Goal: Find contact information: Find contact information

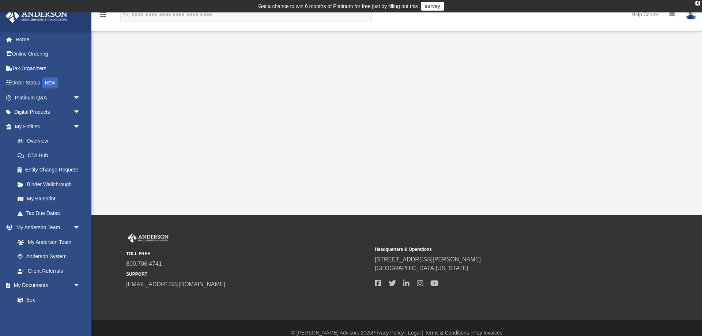
scroll to position [10, 0]
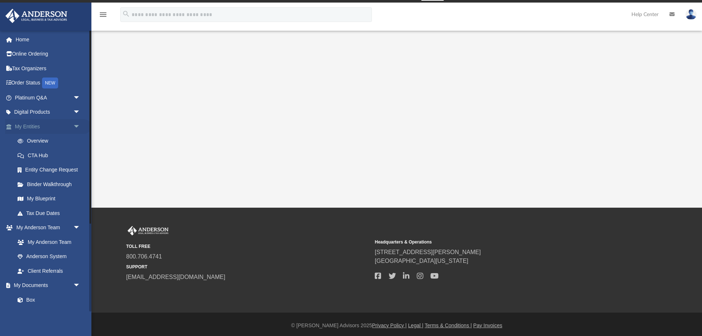
click at [39, 126] on link "My Entities arrow_drop_down" at bounding box center [48, 126] width 86 height 15
click at [37, 285] on link "My Documents arrow_drop_down" at bounding box center [48, 285] width 86 height 15
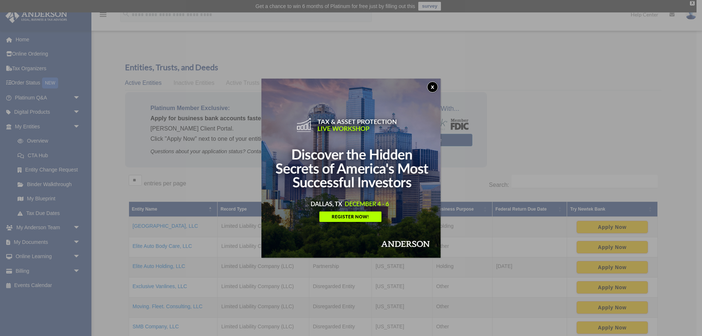
click at [437, 87] on button "x" at bounding box center [432, 86] width 11 height 11
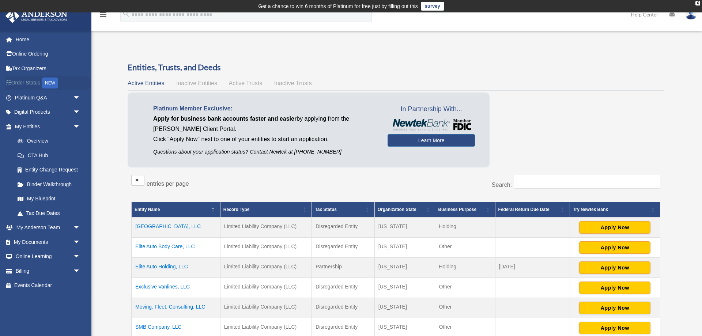
click at [33, 85] on link "Order Status NEW" at bounding box center [48, 83] width 86 height 15
click at [48, 240] on link "My Documents arrow_drop_down" at bounding box center [48, 242] width 86 height 15
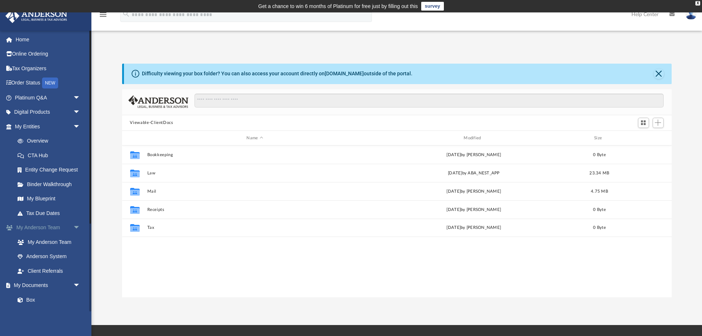
scroll to position [166, 549]
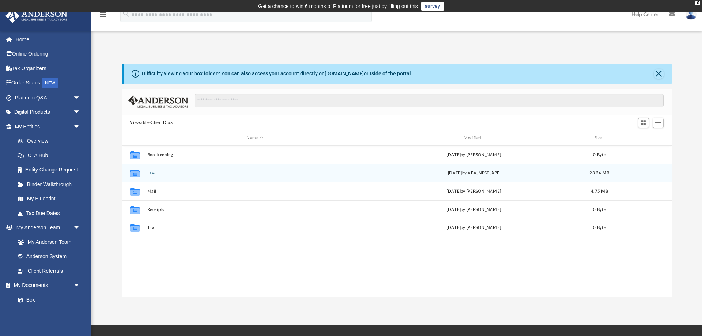
click at [151, 171] on button "Law" at bounding box center [255, 173] width 216 height 5
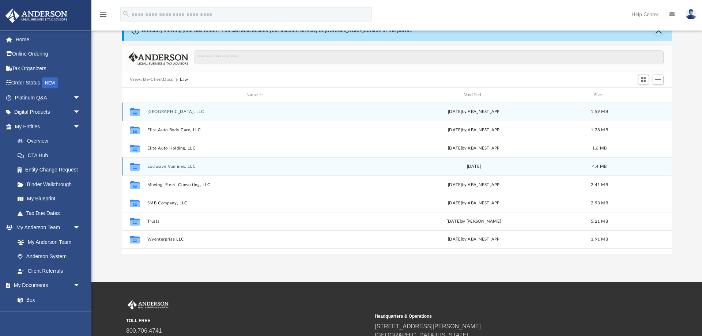
scroll to position [56, 0]
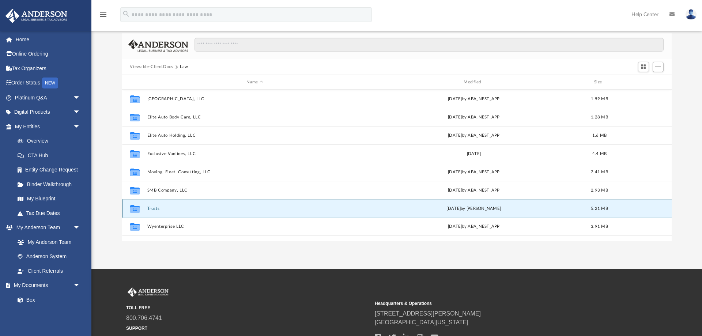
click at [155, 208] on button "Trusts" at bounding box center [255, 208] width 216 height 5
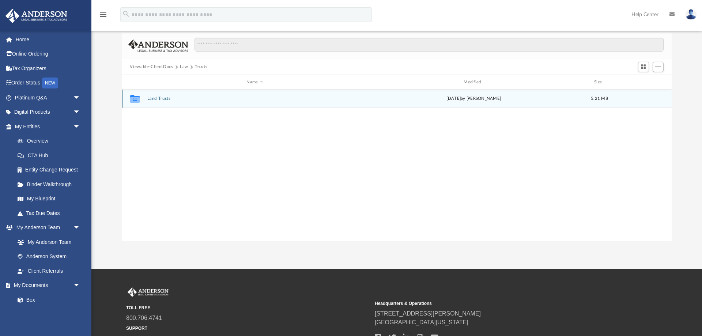
click at [158, 99] on button "Land Trusts" at bounding box center [255, 98] width 216 height 5
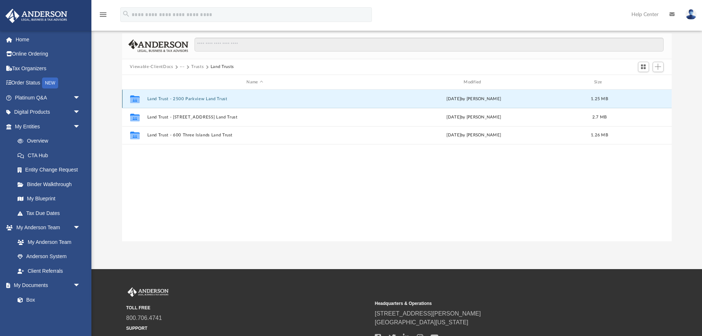
click at [176, 101] on button "Land Trust - 2500 Parkview Land Trust" at bounding box center [255, 98] width 216 height 5
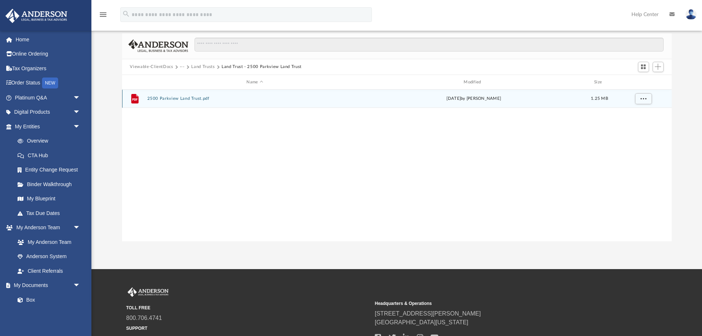
click at [175, 100] on button "2500 Parkview Land Trust.pdf" at bounding box center [255, 98] width 216 height 5
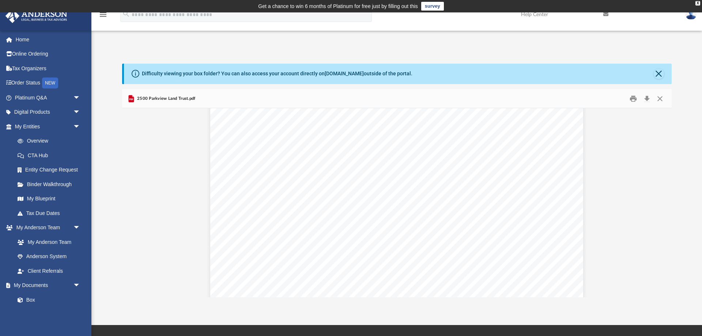
scroll to position [4461, 0]
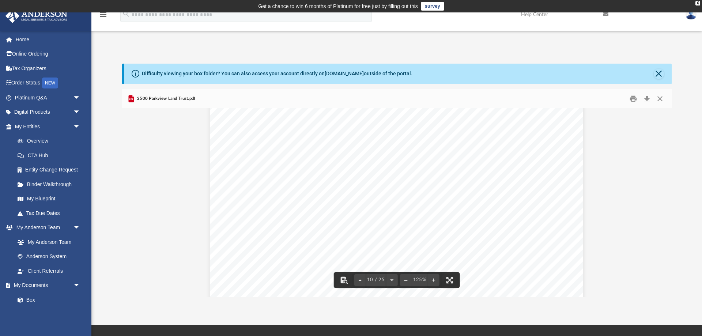
drag, startPoint x: 252, startPoint y: 124, endPoint x: 519, endPoint y: 219, distance: 283.8
click at [519, 219] on div "2500 Parkview Land Trust Page 2 of 14 3. NAMES AND INTERESTS OF BENEFICIARIES: …" at bounding box center [396, 332] width 373 height 482
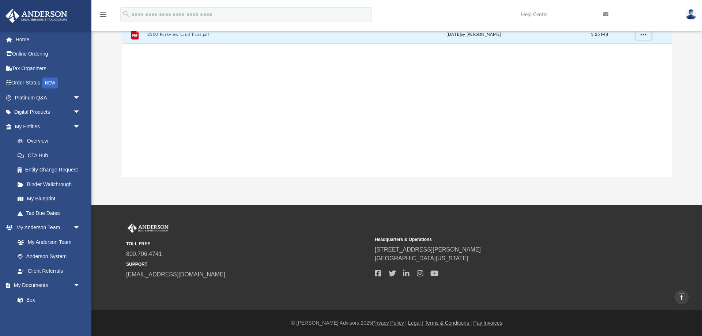
scroll to position [0, 0]
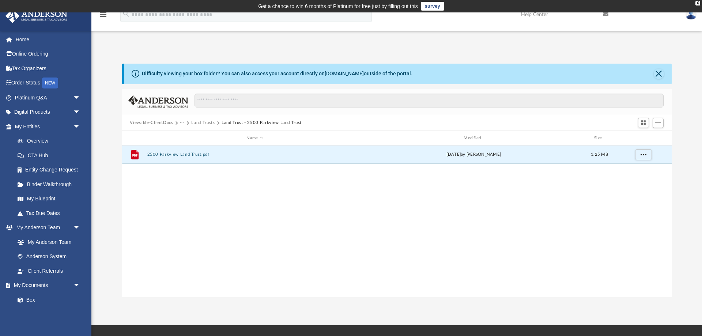
click at [255, 237] on div "File 2500 Parkview Land Trust.pdf Wed Apr 3 2024 by Bridget Carlvin 1.25 MB" at bounding box center [396, 220] width 549 height 151
click at [205, 125] on button "Land Trusts" at bounding box center [202, 123] width 23 height 7
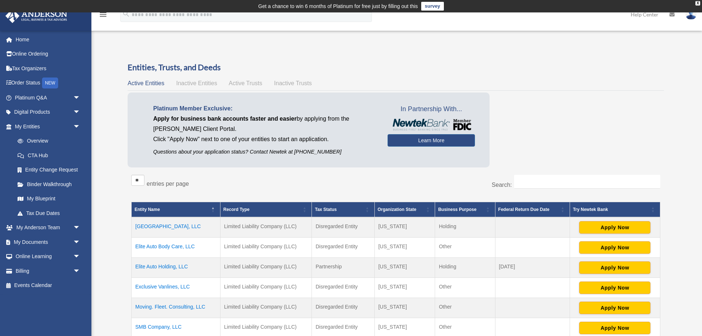
scroll to position [112, 0]
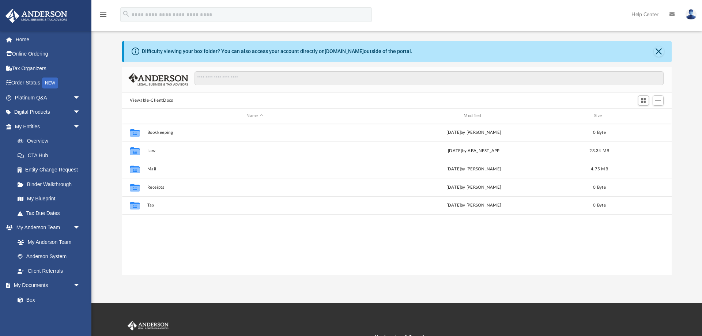
scroll to position [166, 549]
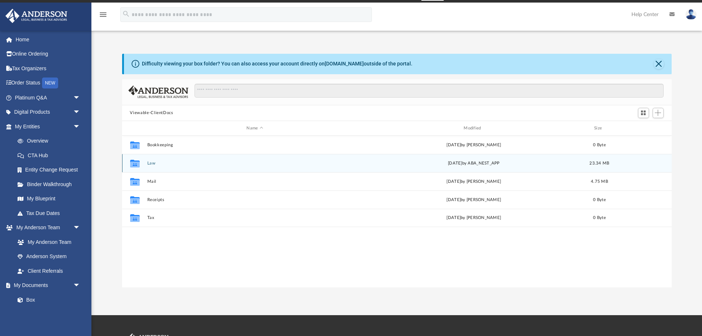
click at [152, 160] on div "Collaborated Folder Law [DATE] by ABA_NEST_APP 23.34 MB" at bounding box center [396, 163] width 549 height 18
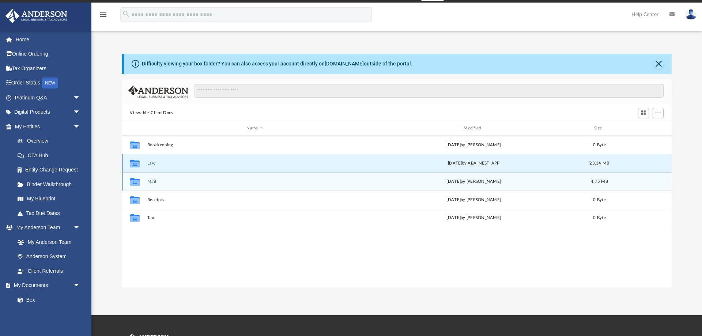
scroll to position [22, 0]
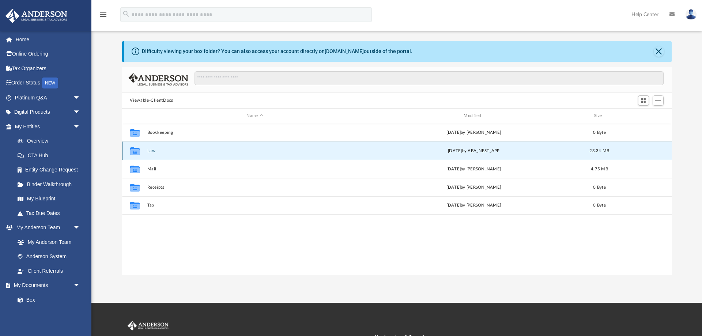
click at [152, 151] on button "Law" at bounding box center [255, 150] width 216 height 5
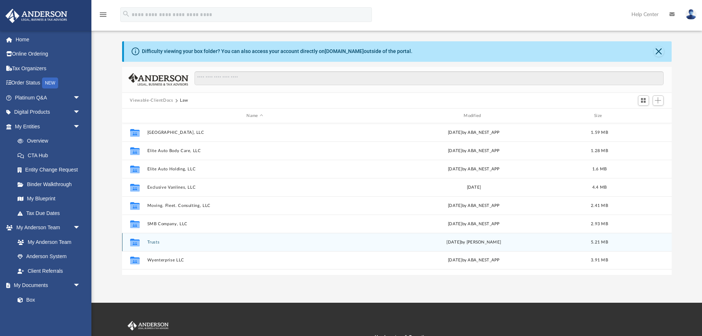
click at [153, 242] on button "Trusts" at bounding box center [255, 242] width 216 height 5
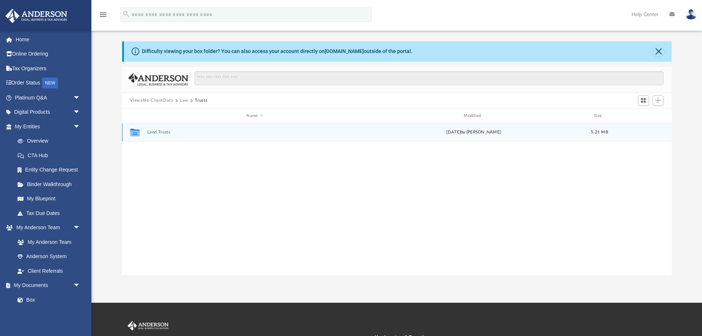
click at [156, 132] on button "Land Trusts" at bounding box center [255, 132] width 216 height 5
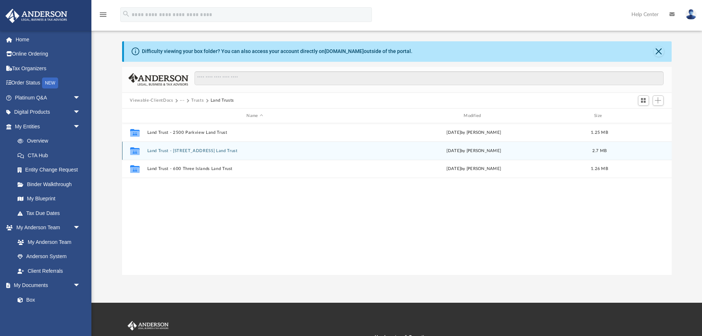
click at [197, 155] on div "Collaborated Folder Land Trust - 501 Three Island #518 Land Trust Mon Mar 25 20…" at bounding box center [396, 150] width 549 height 18
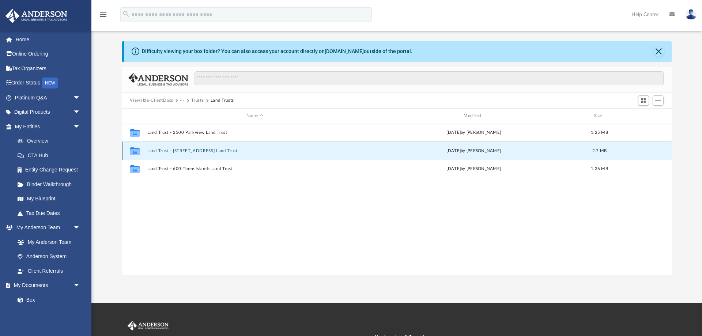
click at [207, 152] on button "Land Trust - [STREET_ADDRESS] Land Trust" at bounding box center [255, 150] width 216 height 5
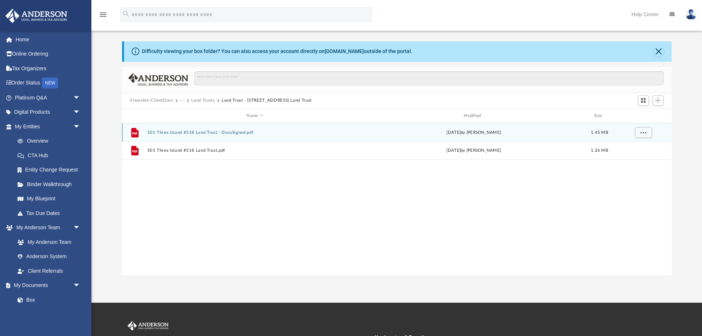
click at [191, 134] on button "501 Three Island #518 Land Trust - DocuSigned.pdf" at bounding box center [255, 132] width 216 height 5
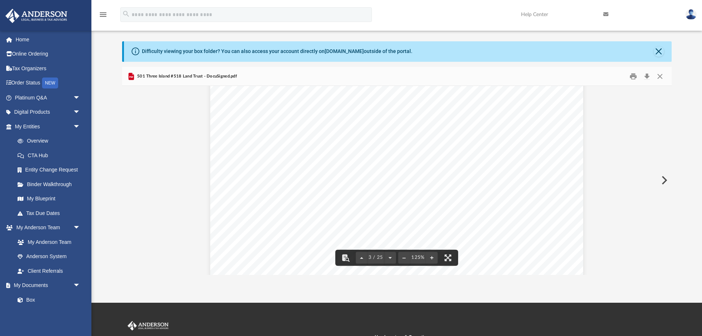
scroll to position [1040, 0]
drag, startPoint x: 384, startPoint y: 223, endPoint x: 424, endPoint y: 217, distance: 39.5
click at [424, 217] on div "CONFIRMATION OF NAMES AND FIDUCIARIES FOR THE 501 THREE ISLAND #518 LAND TRUST …" at bounding box center [396, 277] width 373 height 482
drag, startPoint x: 347, startPoint y: 223, endPoint x: 416, endPoint y: 229, distance: 69.3
click at [416, 229] on div "CONFIRMATION OF NAMES AND FIDUCIARIES FOR THE 501 THREE ISLAND #518 LAND TRUST …" at bounding box center [396, 277] width 373 height 482
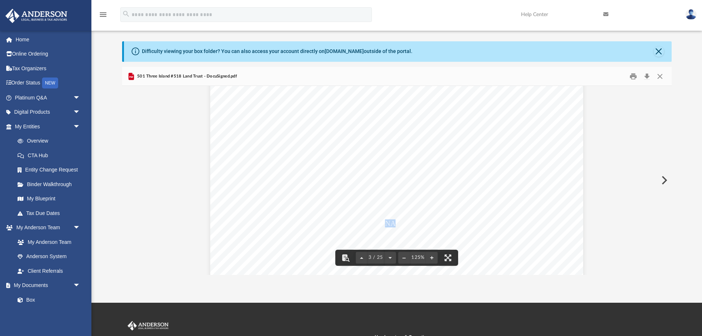
click at [416, 226] on div "CONFIRMATION OF NAMES AND FIDUCIARIES FOR THE 501 THREE ISLAND #518 LAND TRUST …" at bounding box center [396, 277] width 373 height 482
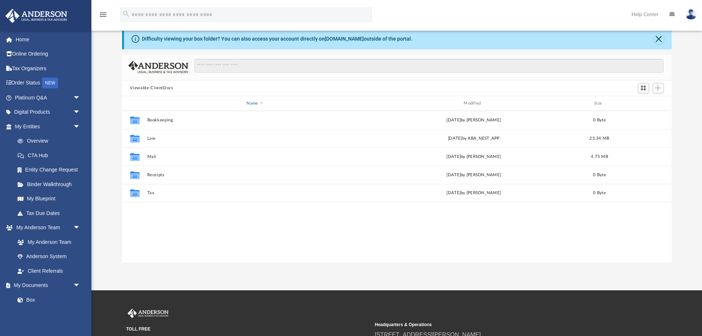
scroll to position [166, 549]
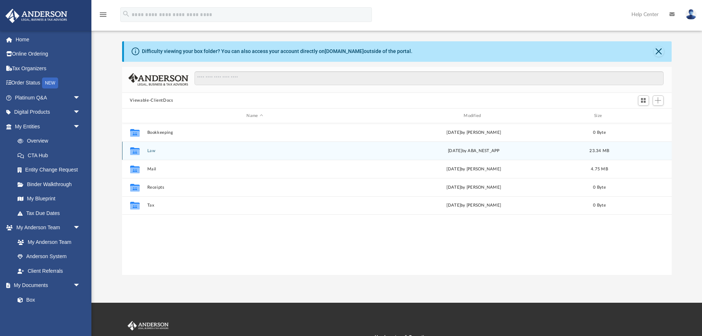
click at [153, 149] on div "Collaborated Folder Bookkeeping [DATE] by [PERSON_NAME] 0 Byte Collaborated Fol…" at bounding box center [396, 168] width 549 height 91
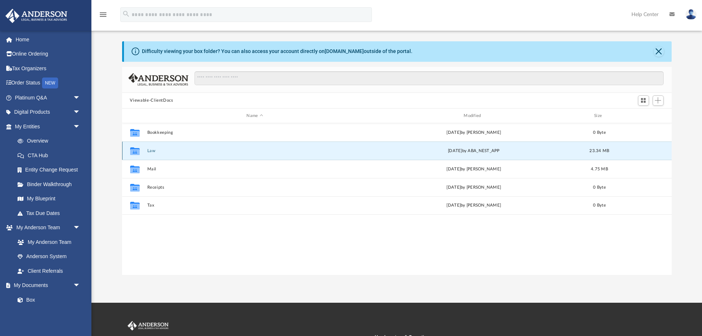
scroll to position [35, 0]
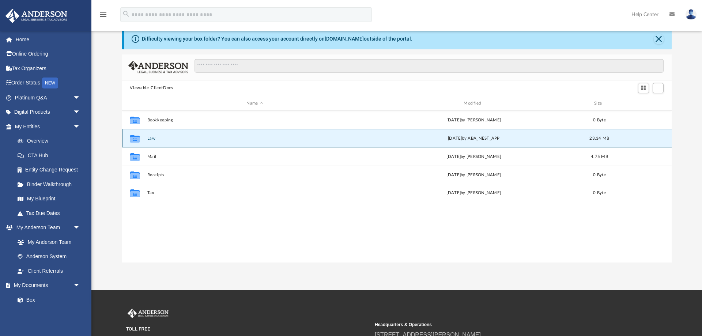
click at [153, 139] on button "Law" at bounding box center [255, 138] width 216 height 5
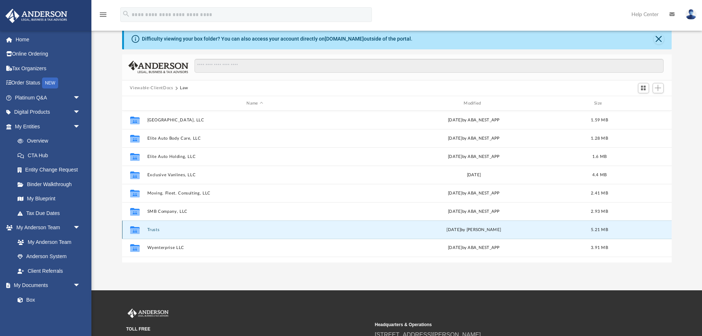
drag, startPoint x: 161, startPoint y: 232, endPoint x: 157, endPoint y: 233, distance: 4.1
click at [160, 232] on div "Collaborated Folder Trusts [DATE] by [PERSON_NAME] 5.21 MB" at bounding box center [396, 229] width 549 height 18
click at [152, 231] on button "Trusts" at bounding box center [255, 229] width 216 height 5
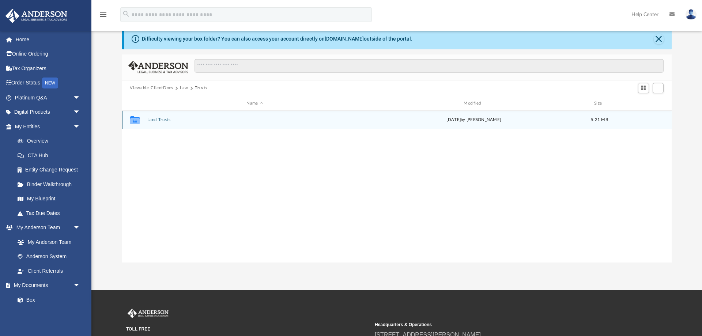
click at [159, 119] on button "Land Trusts" at bounding box center [255, 120] width 216 height 5
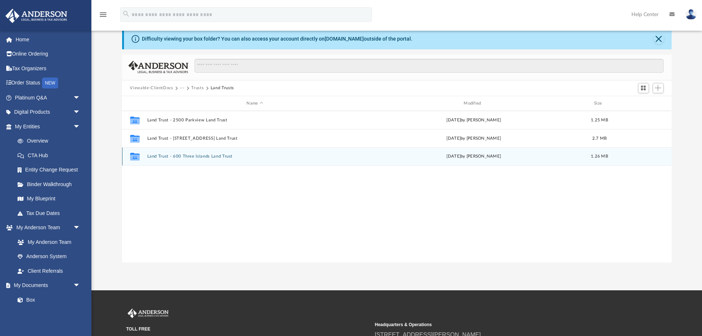
click at [160, 156] on button "Land Trust - 600 Three Islands Land Trust" at bounding box center [255, 156] width 216 height 5
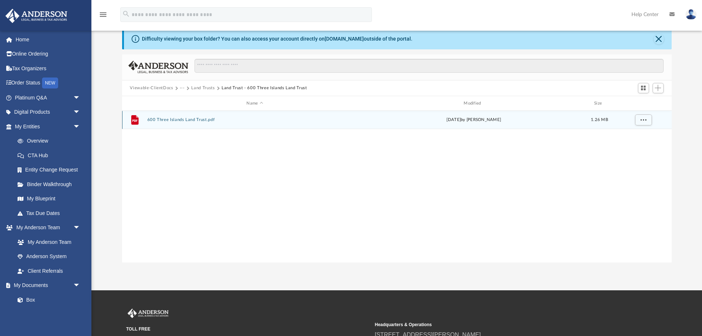
click at [167, 122] on div "File 600 Three Islands Land Trust.pdf [DATE] by [PERSON_NAME] 1.26 MB" at bounding box center [396, 120] width 549 height 18
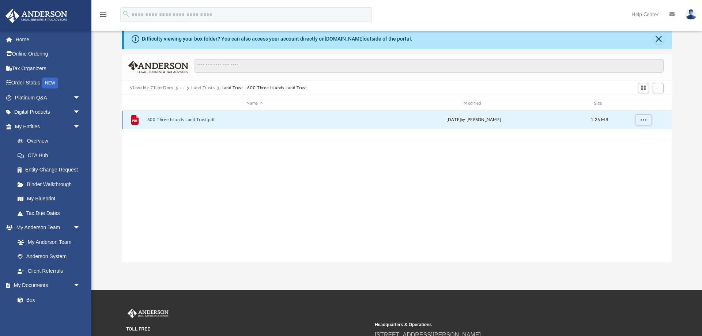
click at [191, 123] on div "File 600 Three Islands Land Trust.pdf [DATE] by [PERSON_NAME] 1.26 MB" at bounding box center [396, 120] width 549 height 18
click at [192, 119] on button "600 Three Islands Land Trust.pdf" at bounding box center [255, 120] width 216 height 5
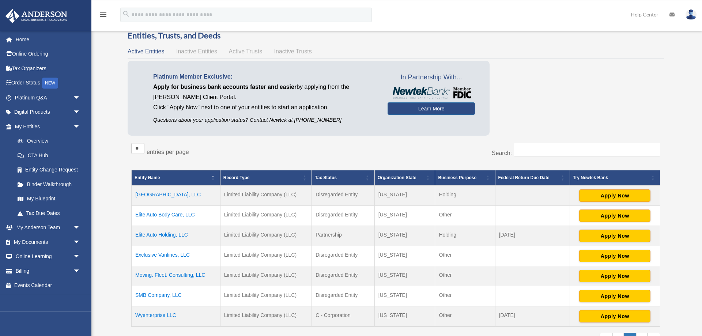
scroll to position [19, 0]
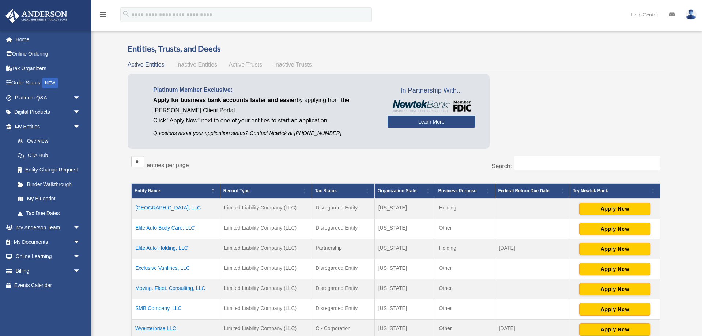
click at [246, 67] on span "Active Trusts" at bounding box center [246, 64] width 34 height 6
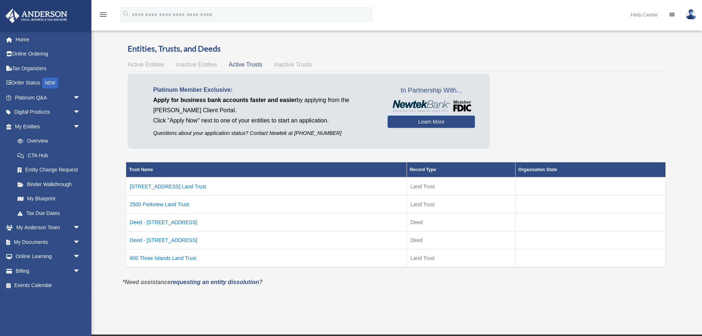
click at [174, 237] on td "Deed - 2500 Parkview Drive, #2214" at bounding box center [266, 240] width 281 height 18
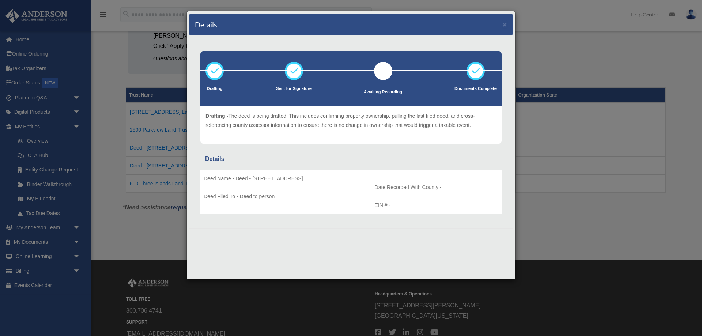
scroll to position [112, 0]
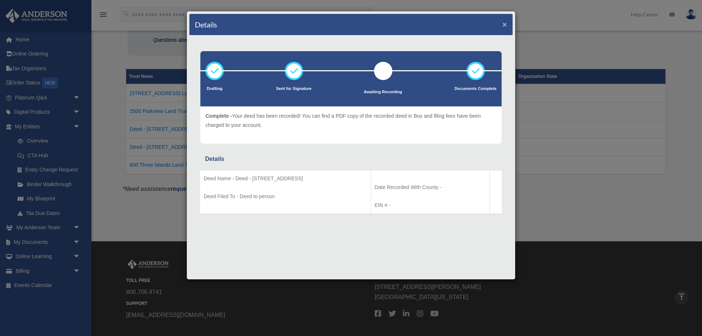
click at [507, 21] on div "Details ×" at bounding box center [350, 25] width 323 height 22
click at [506, 24] on button "×" at bounding box center [504, 24] width 5 height 8
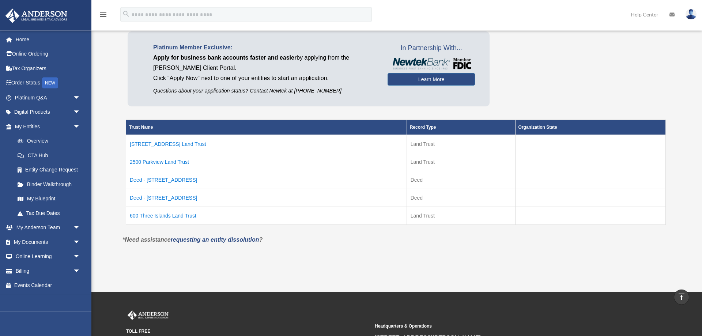
scroll to position [56, 0]
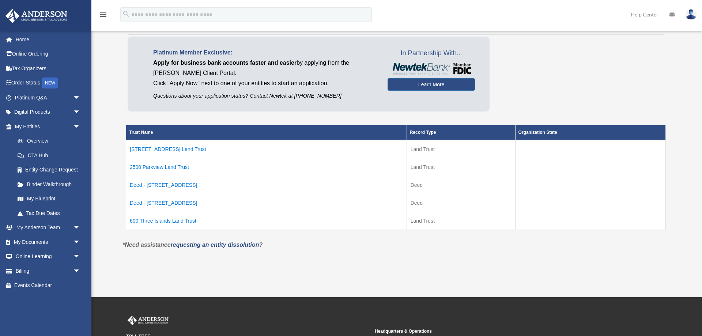
click at [161, 220] on td "600 Three Islands Land Trust" at bounding box center [266, 221] width 281 height 18
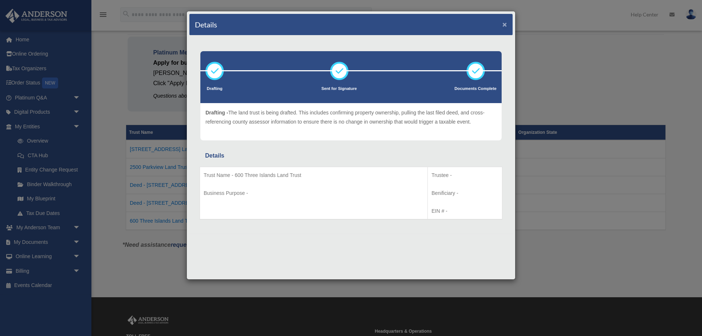
click at [504, 25] on button "×" at bounding box center [504, 24] width 5 height 8
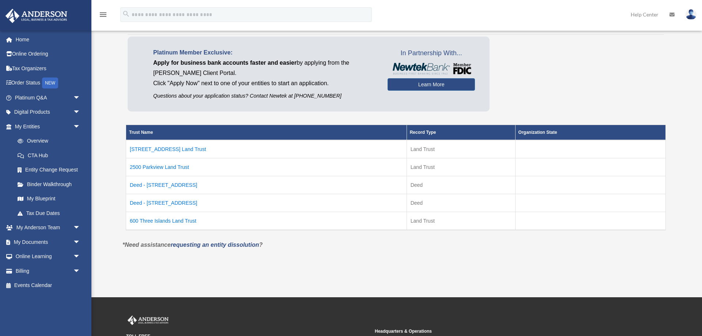
scroll to position [0, 0]
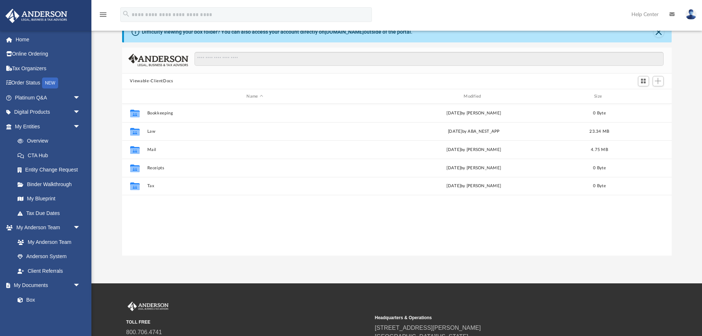
scroll to position [166, 549]
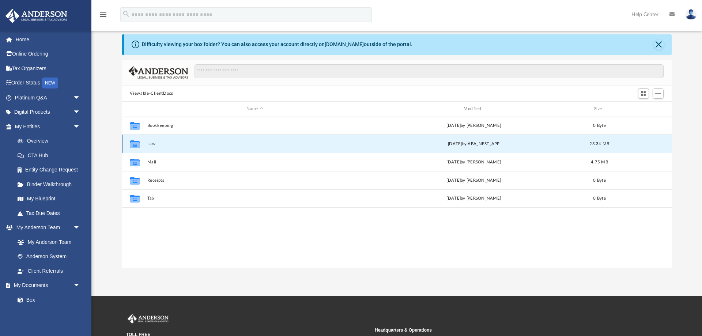
click at [151, 145] on div "Collaborated Folder Bookkeeping [DATE] by [PERSON_NAME] 0 Byte Collaborated Fol…" at bounding box center [396, 161] width 549 height 91
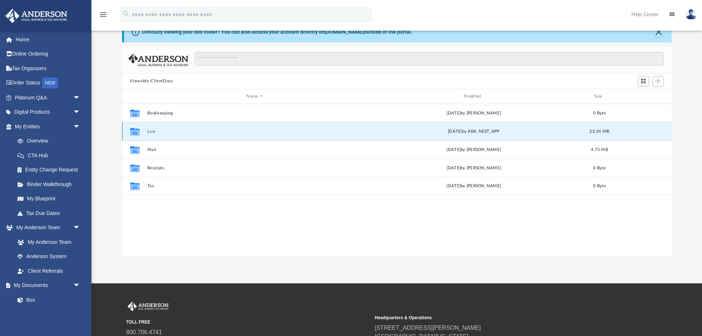
click at [151, 133] on button "Law" at bounding box center [255, 131] width 216 height 5
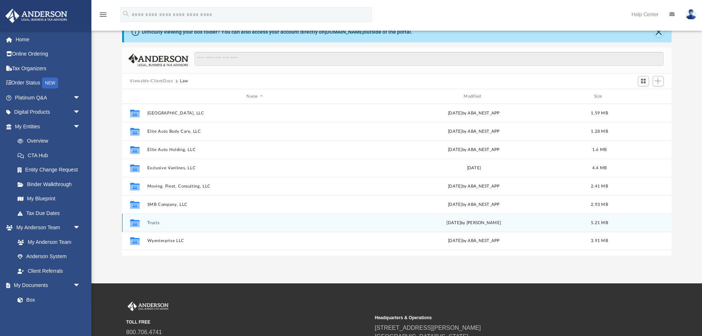
click at [154, 223] on button "Trusts" at bounding box center [255, 222] width 216 height 5
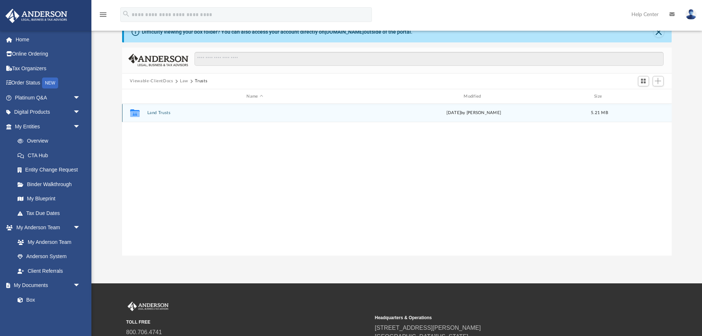
click at [153, 112] on button "Land Trusts" at bounding box center [255, 113] width 216 height 5
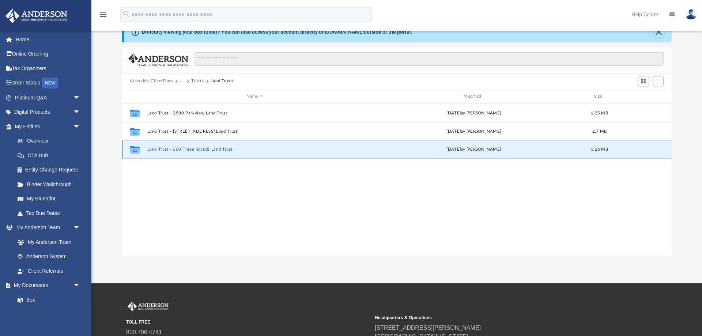
click at [169, 151] on button "Land Trust - 600 Three Islands Land Trust" at bounding box center [255, 149] width 216 height 5
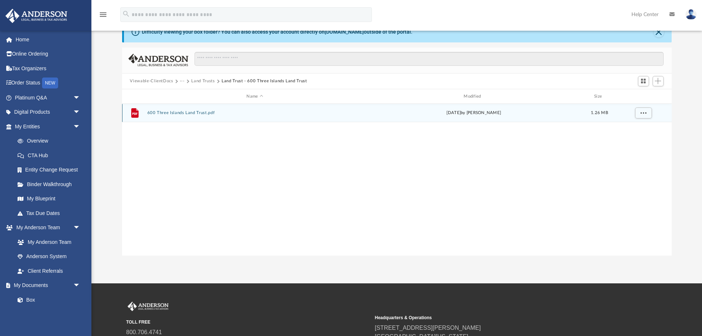
click at [183, 109] on div "File 600 Three Islands Land Trust.pdf [DATE] by [PERSON_NAME] 1.26 MB" at bounding box center [396, 113] width 549 height 18
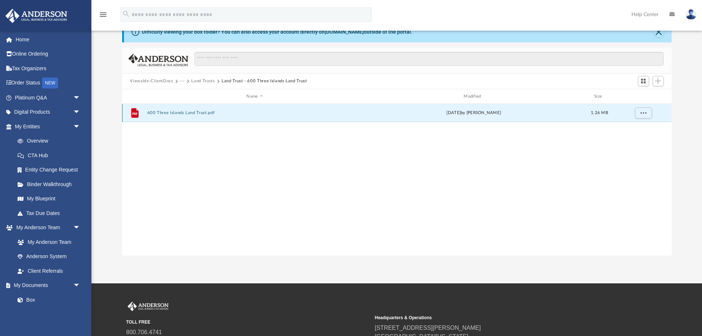
click at [186, 113] on button "600 Three Islands Land Trust.pdf" at bounding box center [255, 113] width 216 height 5
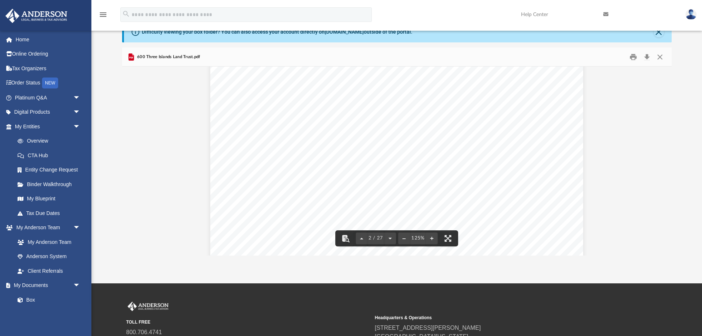
scroll to position [527, 0]
drag, startPoint x: 263, startPoint y: 123, endPoint x: 482, endPoint y: 128, distance: 219.3
click at [482, 128] on div "Dear [PERSON_NAME] , [PERSON_NAME], and [PERSON_NAME], Please review and sign y…" at bounding box center [396, 277] width 373 height 482
click at [285, 184] on span "If you have not ordered a deed, please reach out to" at bounding box center [337, 186] width 148 height 7
click at [307, 122] on span "[PERSON_NAME]" at bounding box center [305, 124] width 53 height 7
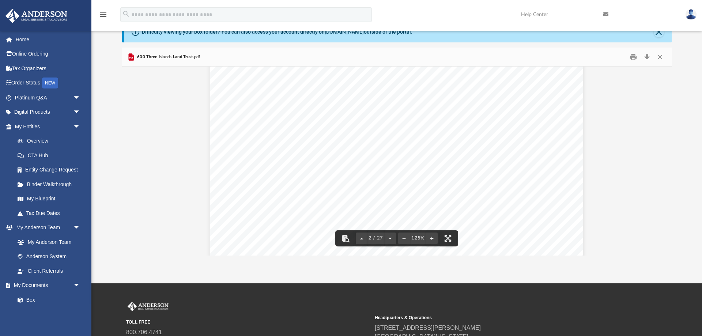
drag, startPoint x: 305, startPoint y: 124, endPoint x: 325, endPoint y: 127, distance: 19.9
click at [325, 127] on span "[PERSON_NAME]" at bounding box center [305, 124] width 53 height 7
click at [312, 150] on div "Dear [PERSON_NAME] , [PERSON_NAME], and [PERSON_NAME], Please review and sign y…" at bounding box center [396, 277] width 373 height 482
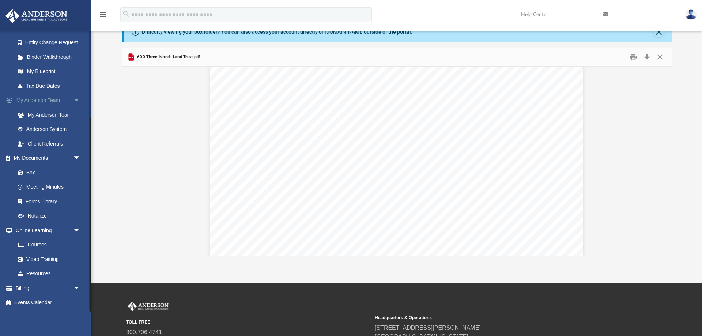
scroll to position [110, 0]
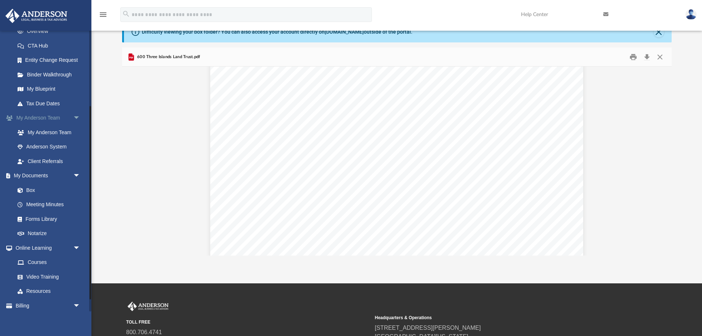
click at [42, 117] on link "My [PERSON_NAME] Team arrow_drop_down" at bounding box center [48, 118] width 86 height 15
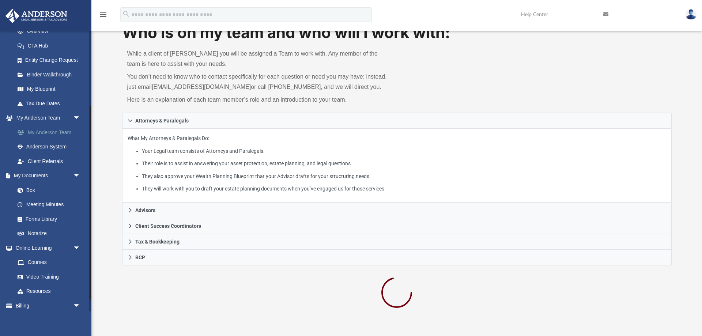
click at [41, 132] on link "My Anderson Team" at bounding box center [50, 132] width 81 height 15
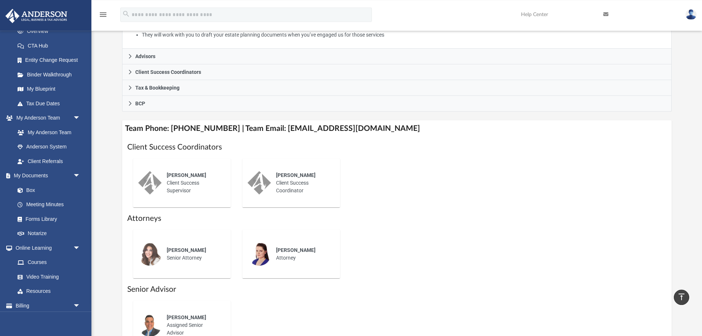
scroll to position [172, 0]
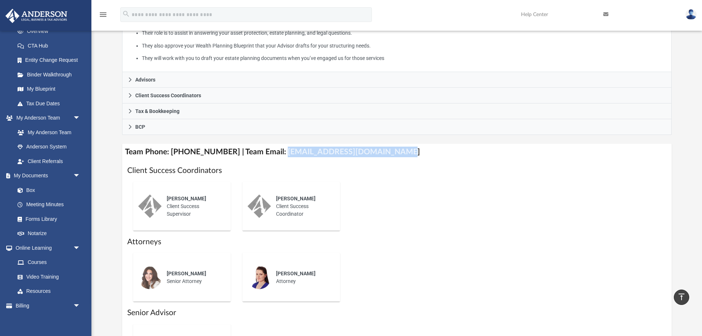
drag, startPoint x: 273, startPoint y: 152, endPoint x: 384, endPoint y: 155, distance: 111.1
click at [384, 155] on h4 "Team Phone: [PHONE_NUMBER] | Team Email: [EMAIL_ADDRESS][DOMAIN_NAME]" at bounding box center [396, 152] width 549 height 16
copy h4 "[EMAIL_ADDRESS][DOMAIN_NAME]"
